Goal: Transaction & Acquisition: Download file/media

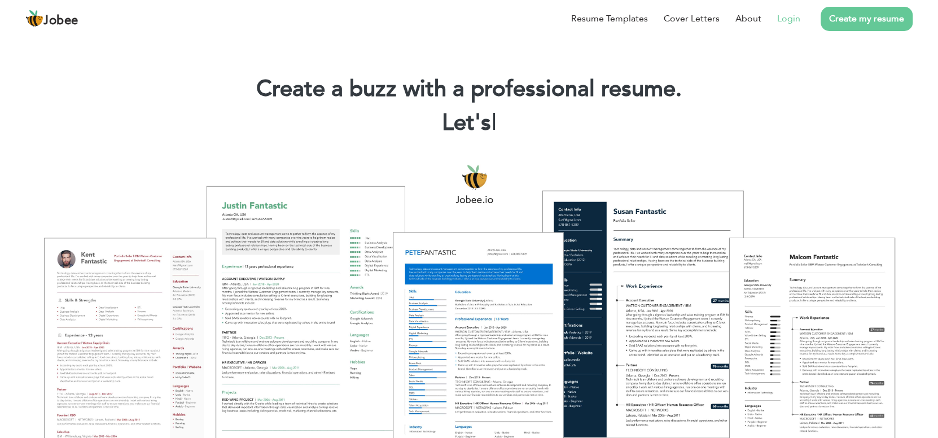
click at [789, 20] on link "Login" at bounding box center [788, 19] width 23 height 14
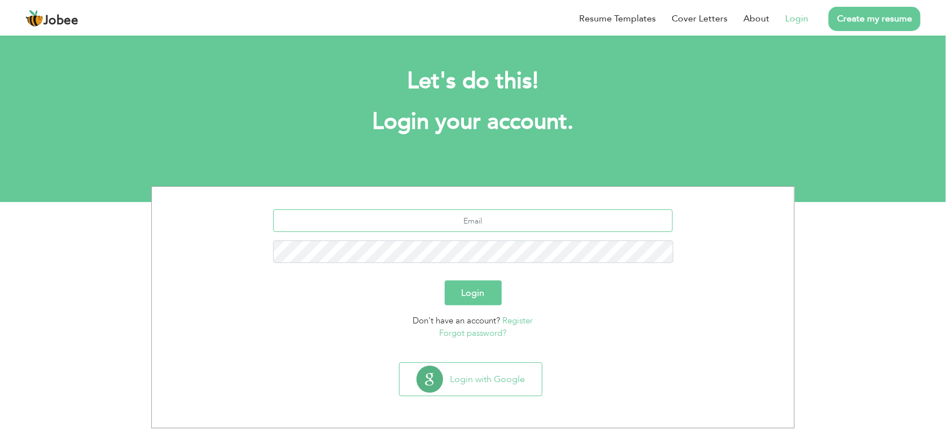
click at [468, 228] on input "text" at bounding box center [473, 220] width 400 height 23
type input "asimrahim777@outlook.com"
click at [445, 280] on button "Login" at bounding box center [473, 292] width 57 height 25
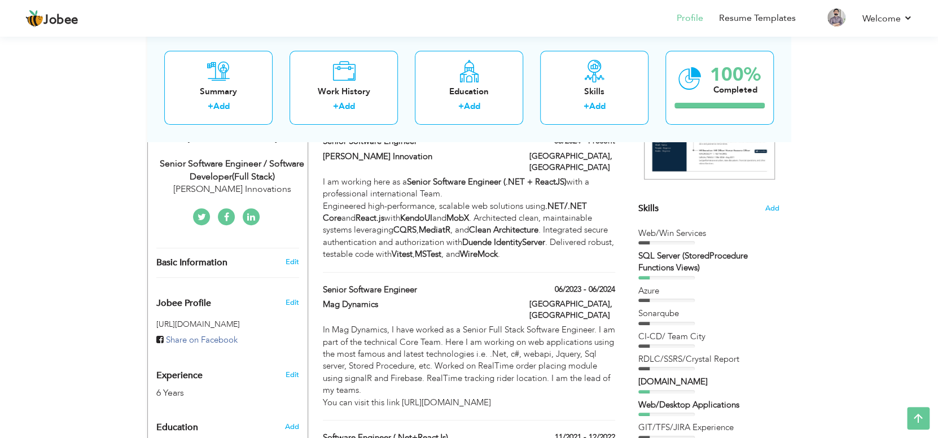
scroll to position [233, 0]
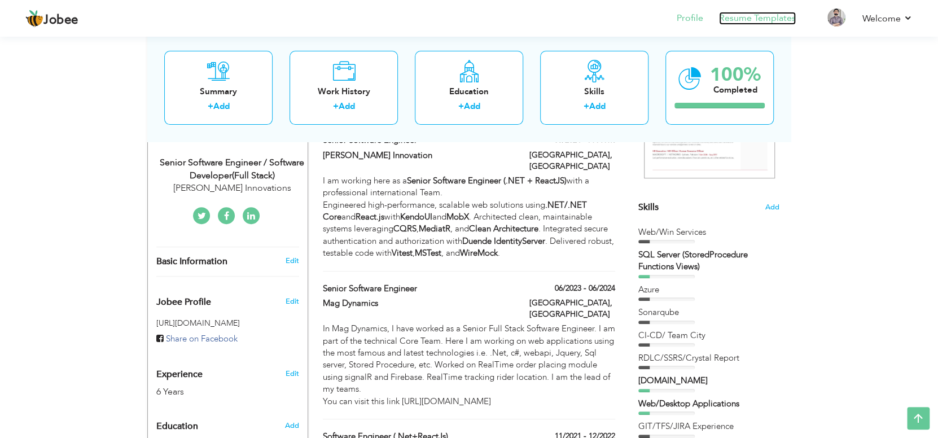
click at [768, 15] on link "Resume Templates" at bounding box center [757, 18] width 77 height 13
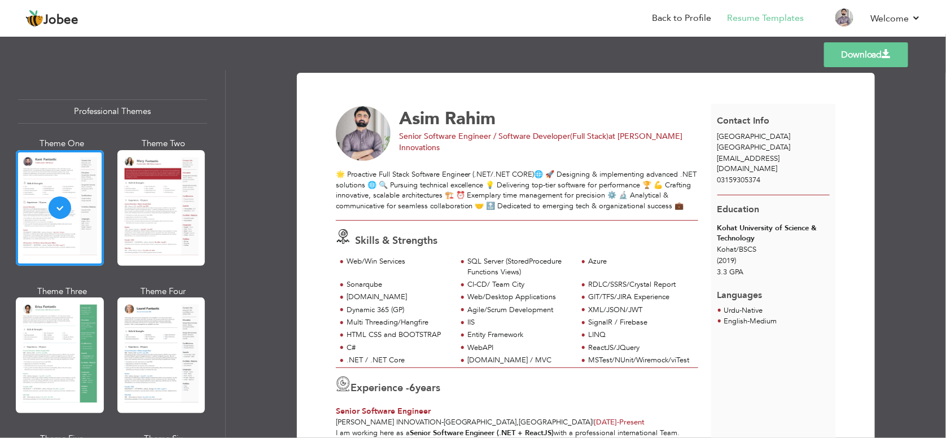
click at [854, 55] on link "Download" at bounding box center [866, 54] width 84 height 25
